Goal: Task Accomplishment & Management: Complete application form

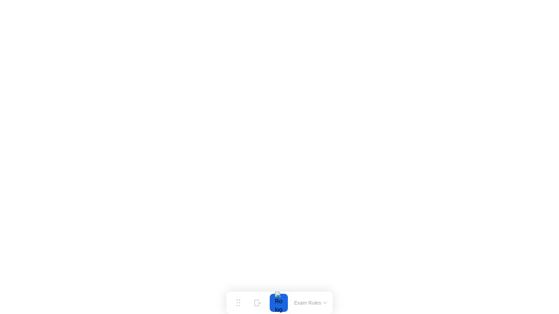
click at [319, 302] on button "Exam Rules" at bounding box center [310, 303] width 37 height 6
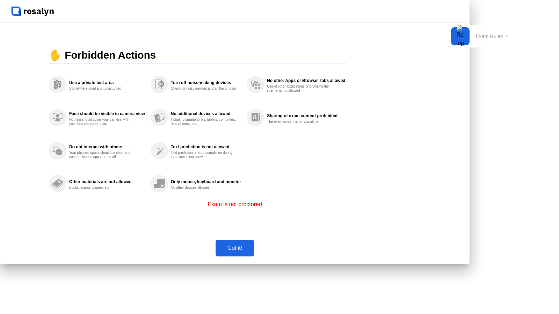
click at [252, 251] on div "Got it!" at bounding box center [235, 248] width 34 height 6
